Goal: Task Accomplishment & Management: Use online tool/utility

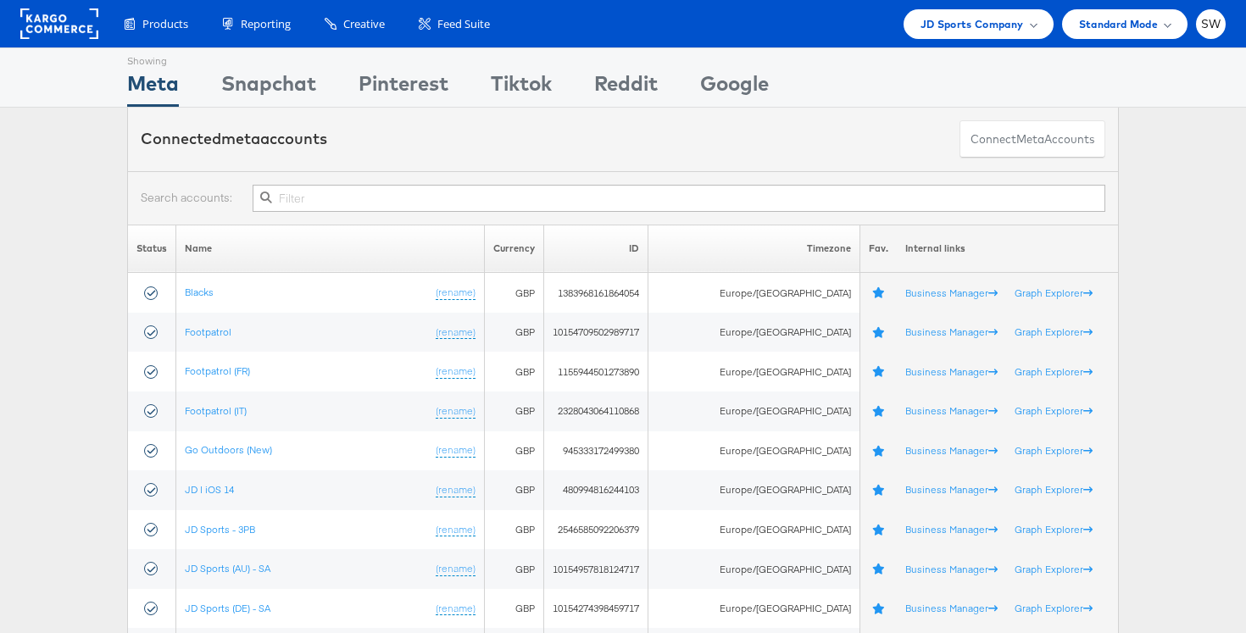
click at [561, 199] on input "text" at bounding box center [679, 198] width 853 height 27
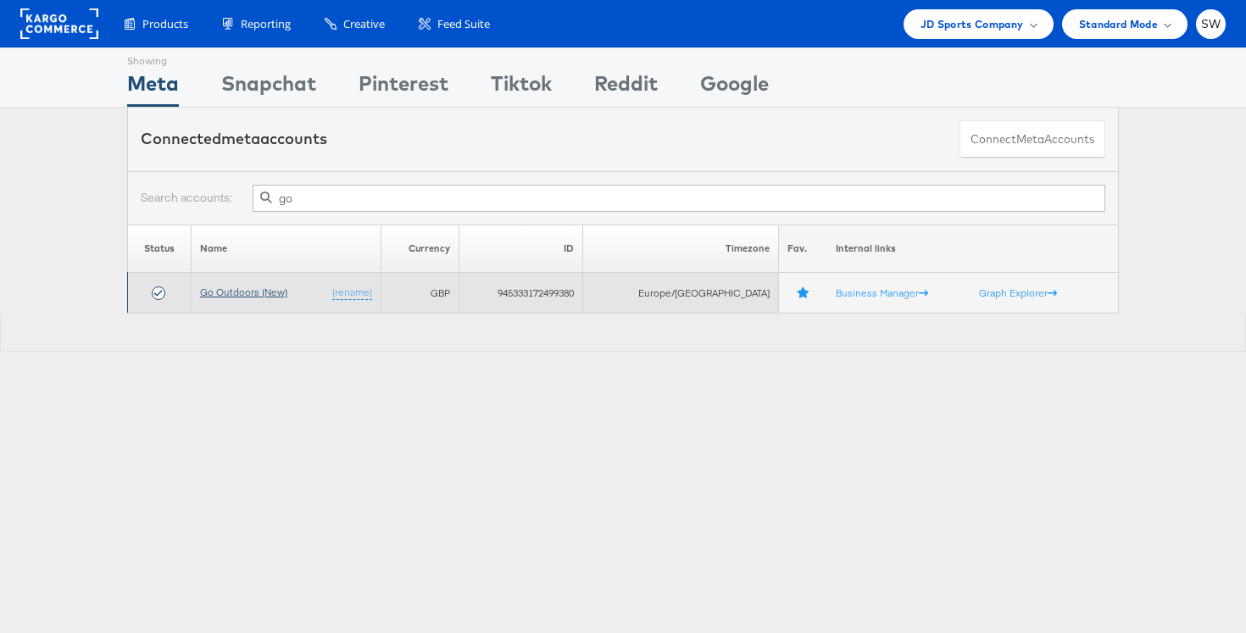
type input "go"
click at [230, 293] on link "Go Outdoors (New)" at bounding box center [243, 292] width 87 height 13
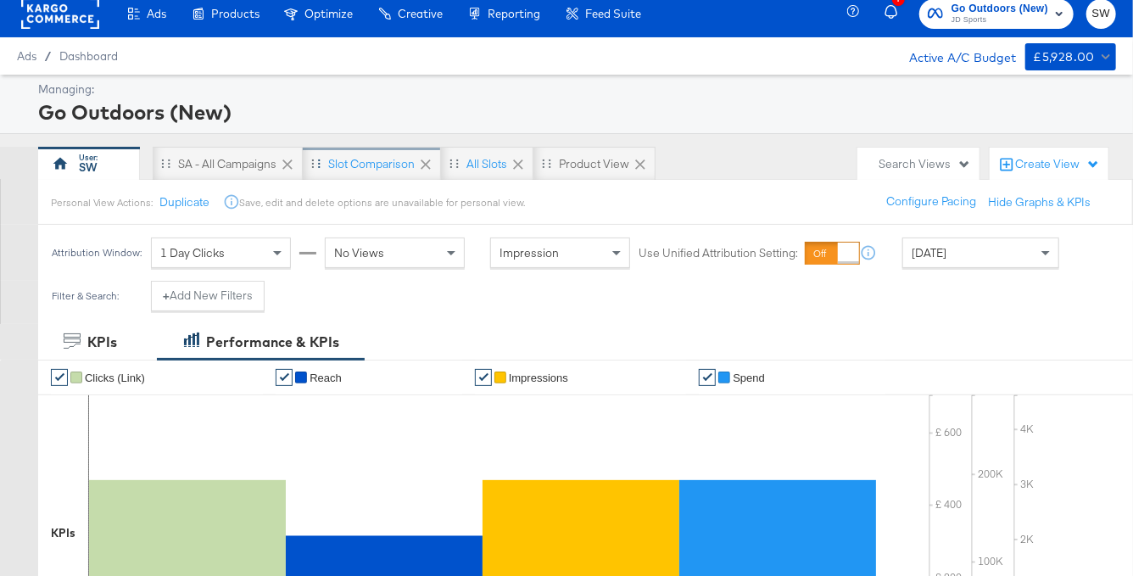
scroll to position [11, 0]
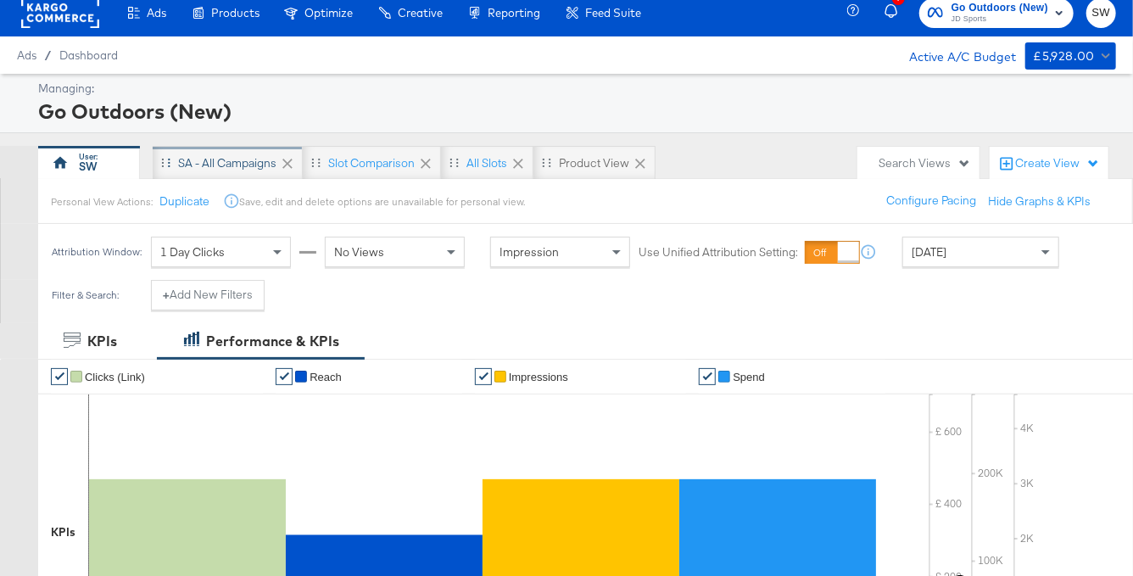
click at [253, 159] on div "SA - All Campaigns" at bounding box center [227, 163] width 98 height 16
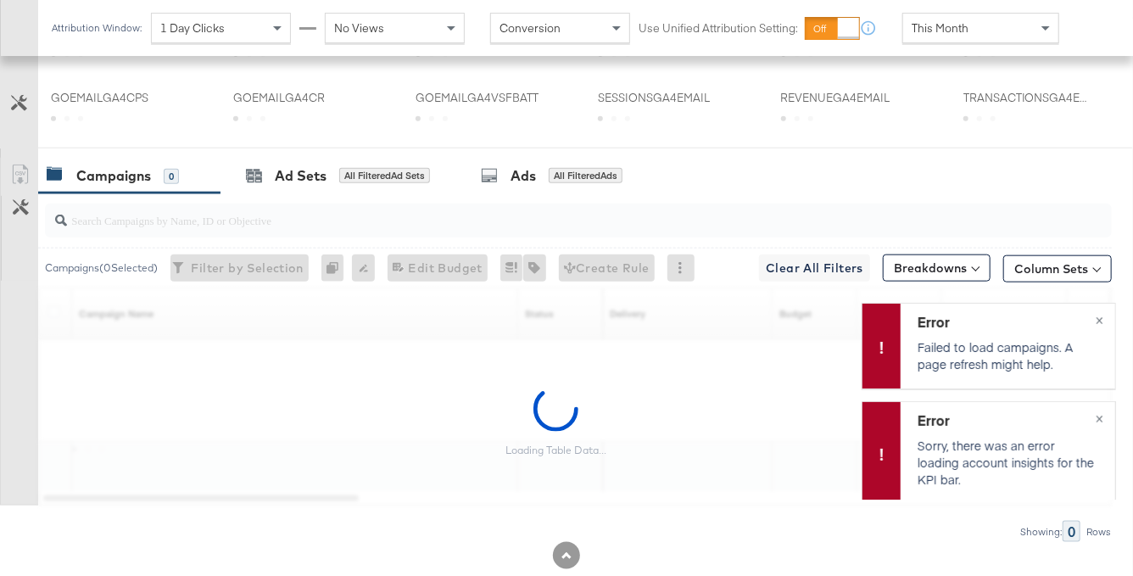
scroll to position [871, 0]
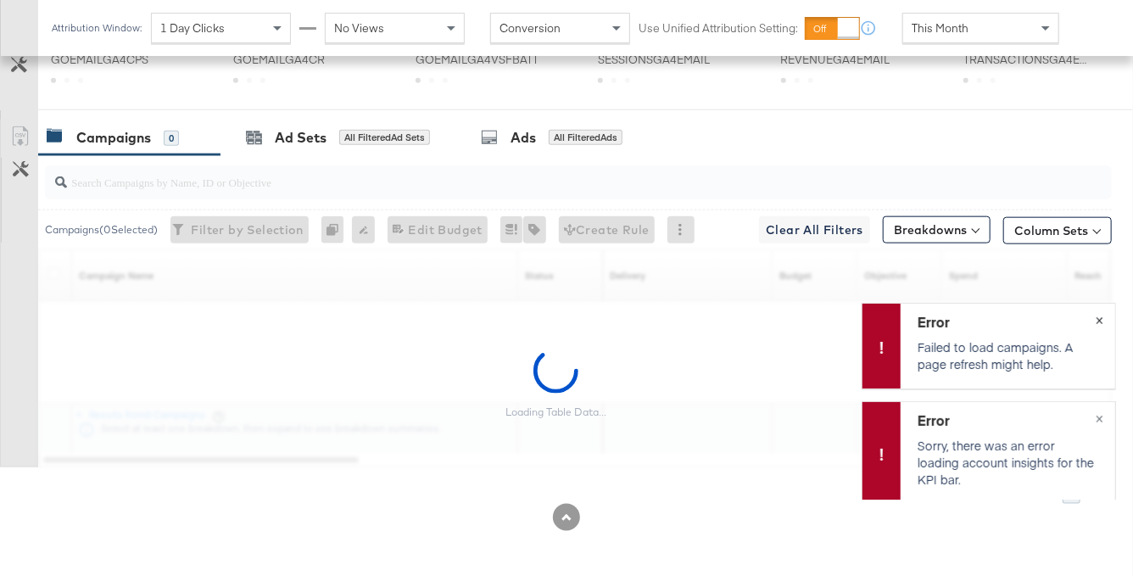
click at [1103, 316] on button "×" at bounding box center [1098, 319] width 31 height 31
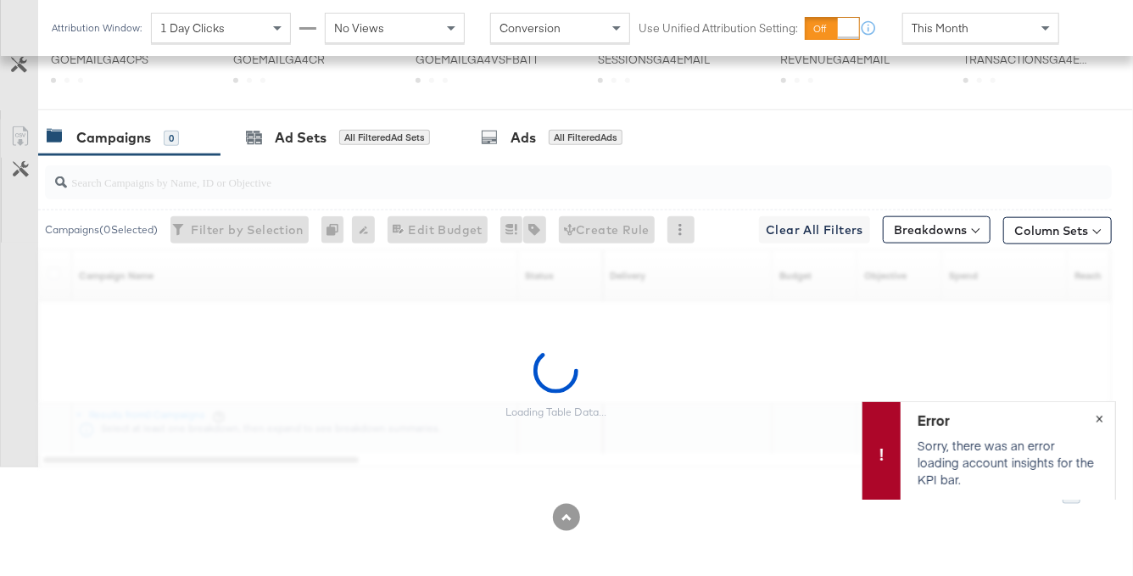
click at [1104, 404] on button "×" at bounding box center [1098, 417] width 31 height 31
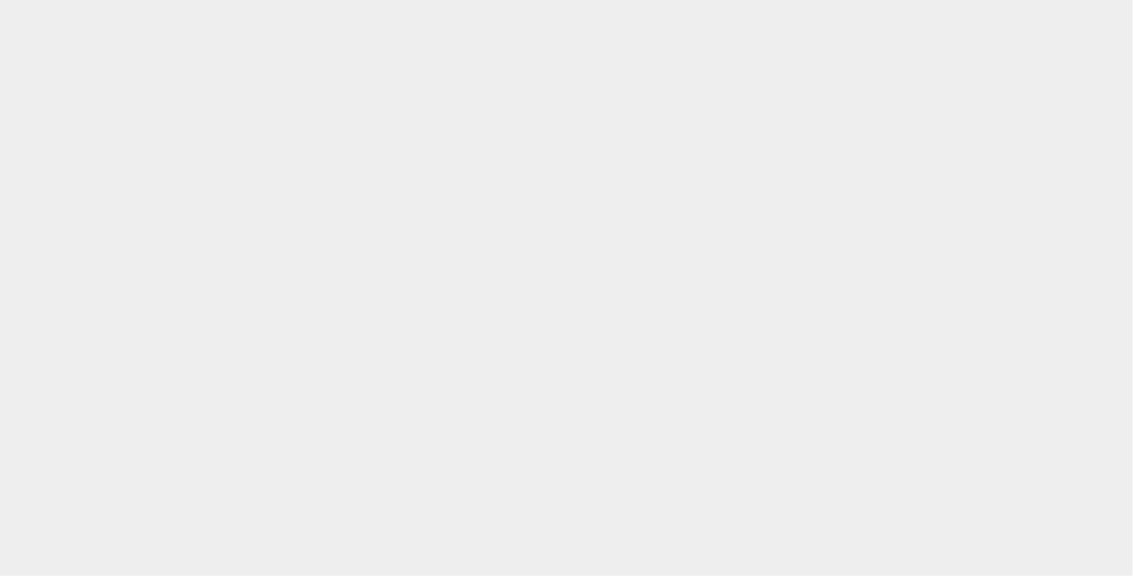
click at [993, 85] on body at bounding box center [566, 267] width 1133 height 534
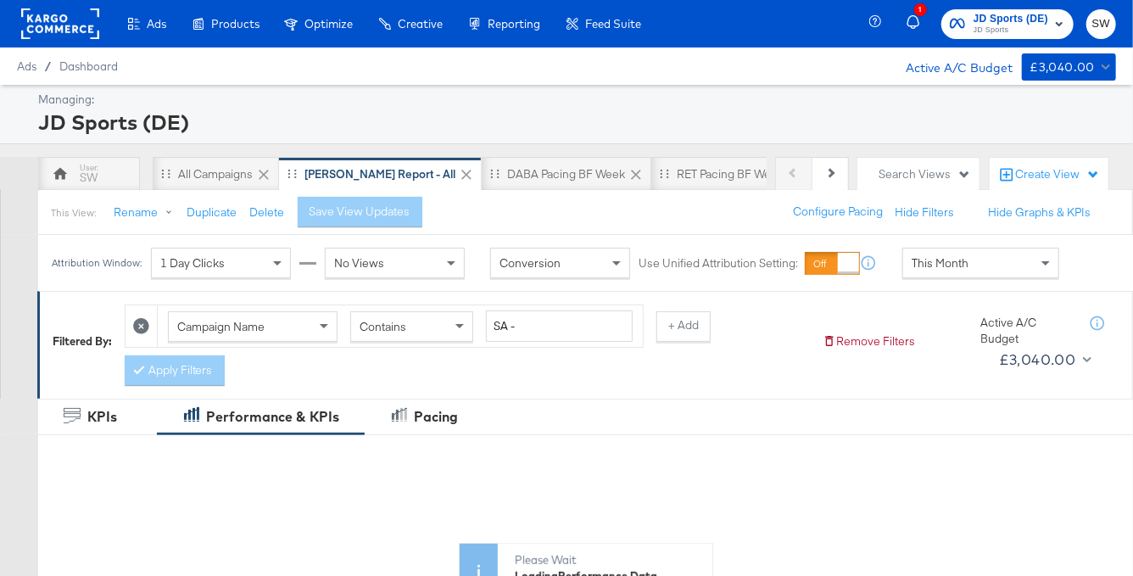
click at [998, 21] on span "JD Sports (DE)" at bounding box center [1010, 19] width 75 height 18
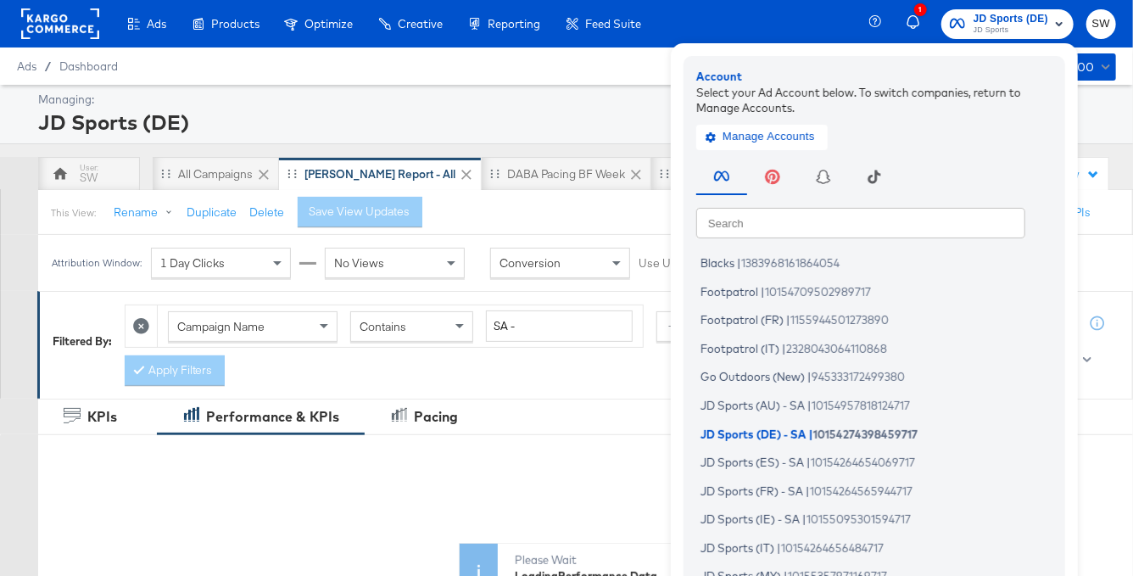
click at [792, 217] on input "text" at bounding box center [860, 222] width 329 height 31
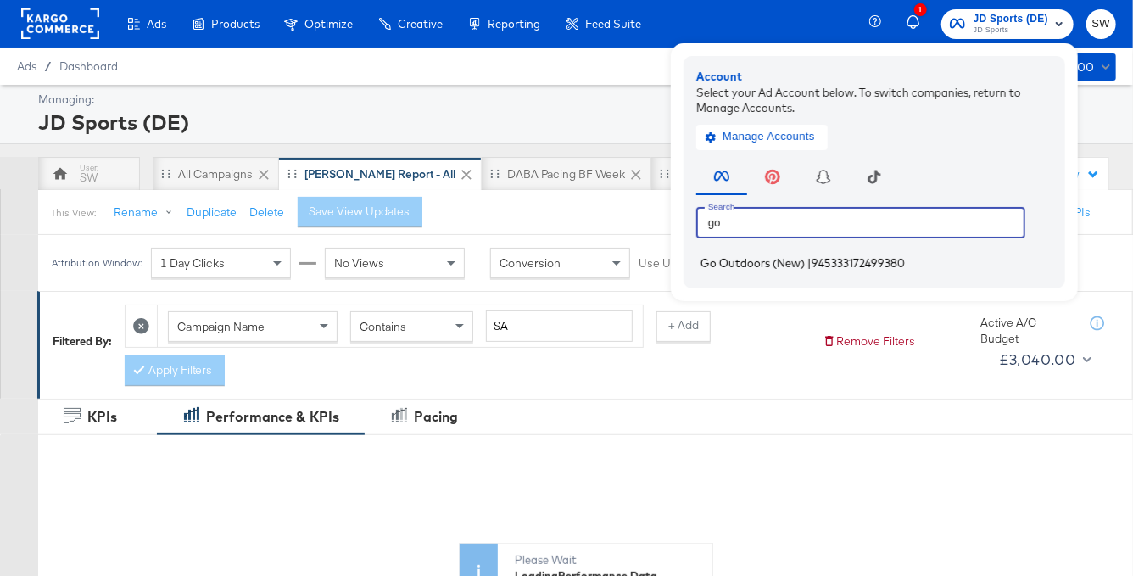
type input "go"
click at [740, 256] on span "Go Outdoors (New)" at bounding box center [752, 263] width 104 height 14
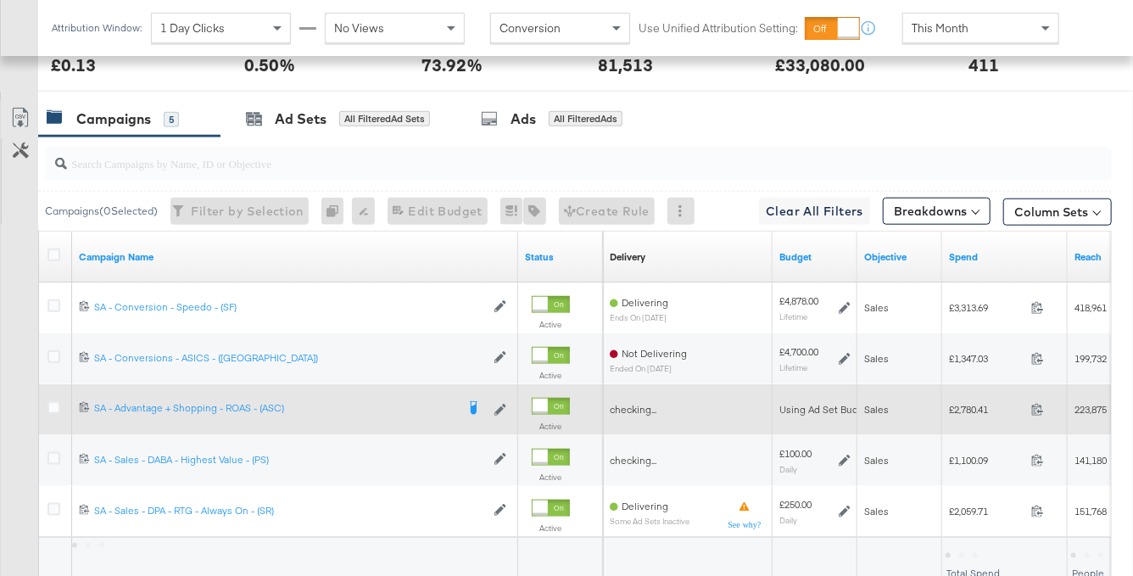
scroll to position [889, 0]
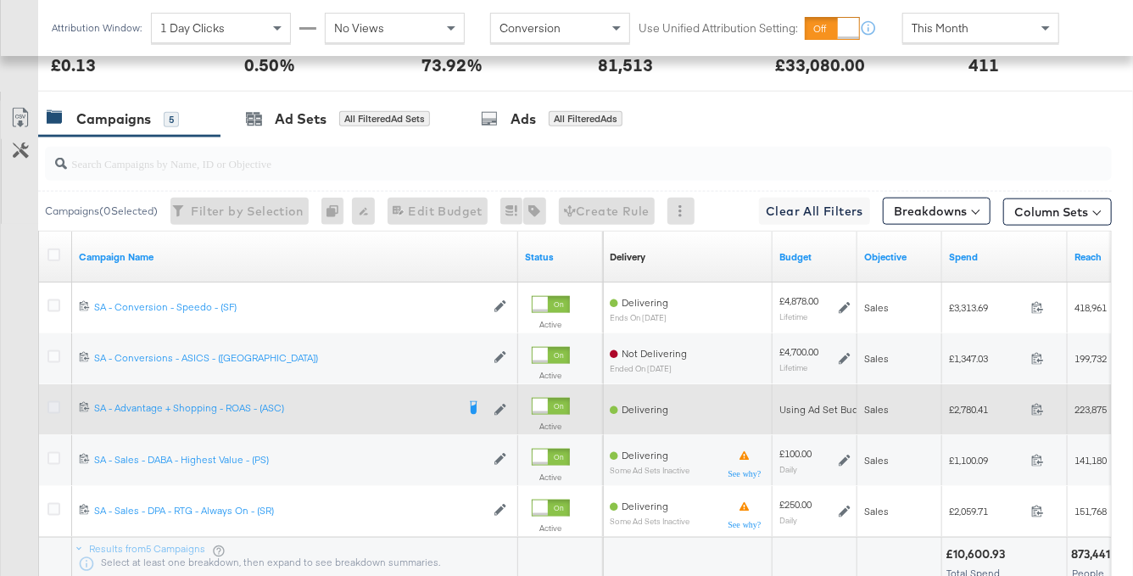
click at [57, 402] on icon at bounding box center [53, 407] width 13 height 13
click at [0, 0] on input "checkbox" at bounding box center [0, 0] width 0 height 0
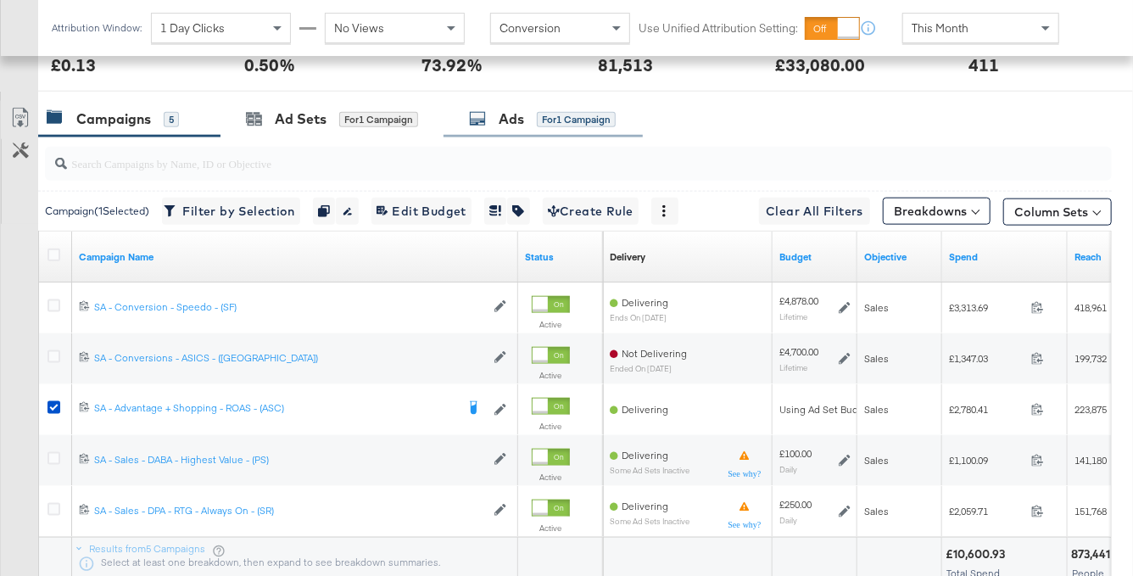
click at [539, 115] on div "for 1 Campaign" at bounding box center [576, 119] width 79 height 15
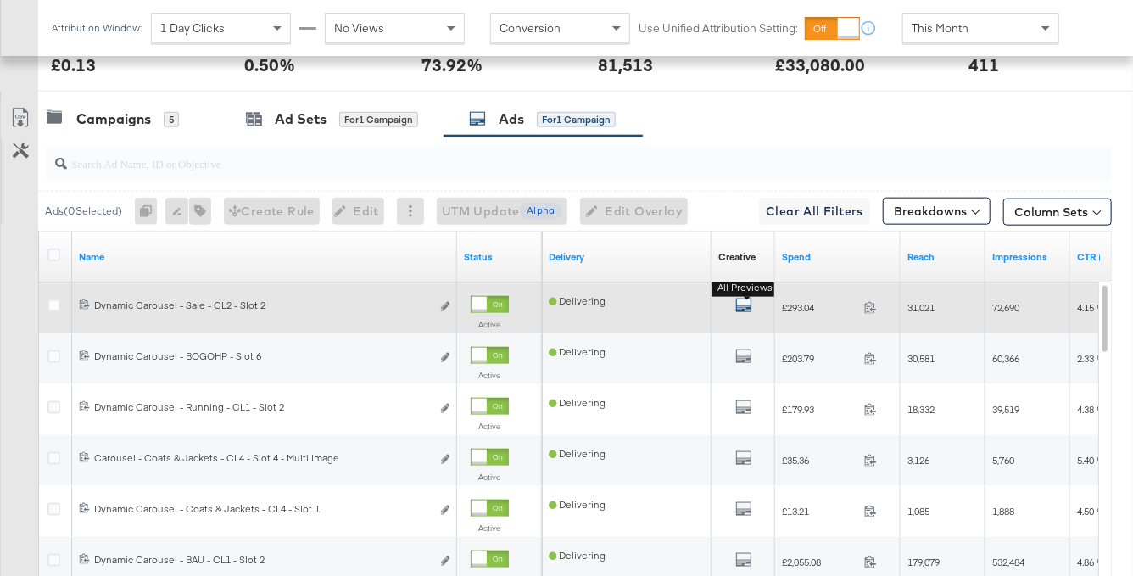
click at [737, 304] on icon "default" at bounding box center [743, 305] width 17 height 17
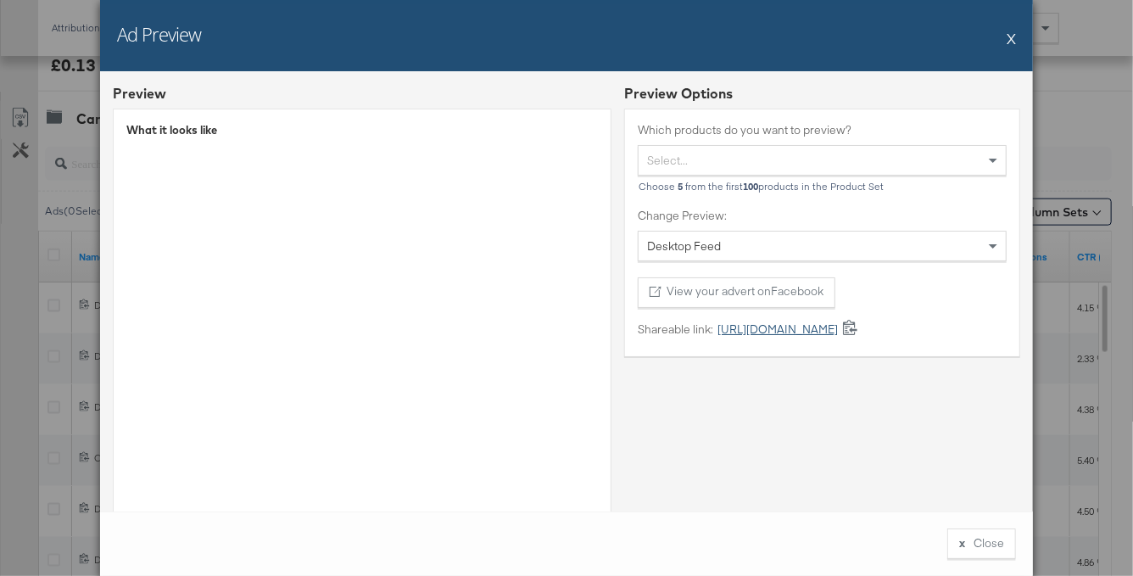
click at [838, 332] on link "[URL][DOMAIN_NAME]" at bounding box center [775, 329] width 125 height 16
